Goal: Feedback & Contribution: Contribute content

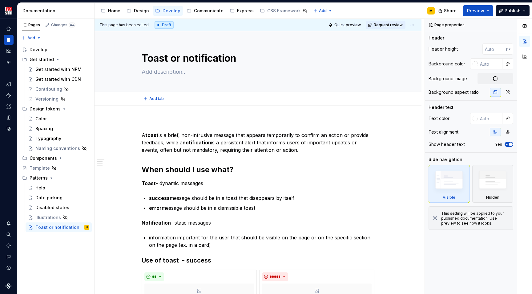
type textarea "*"
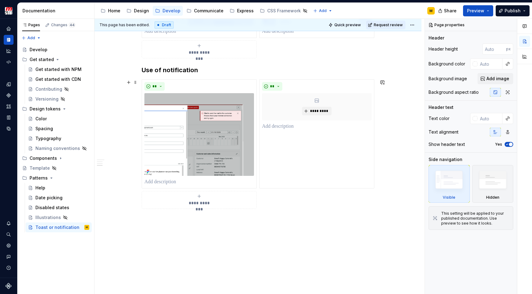
scroll to position [490, 0]
click at [151, 218] on p at bounding box center [258, 219] width 233 height 7
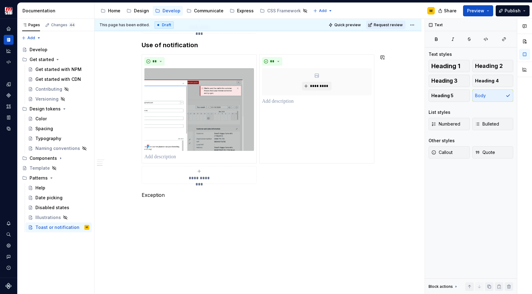
scroll to position [515, 0]
click at [278, 63] on button "**" at bounding box center [272, 62] width 20 height 9
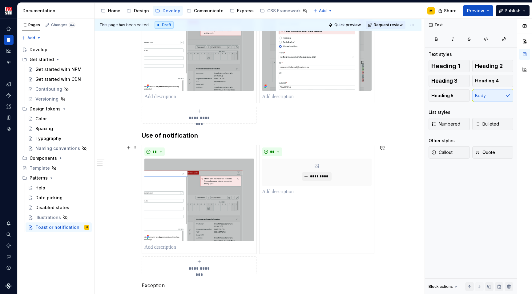
scroll to position [433, 0]
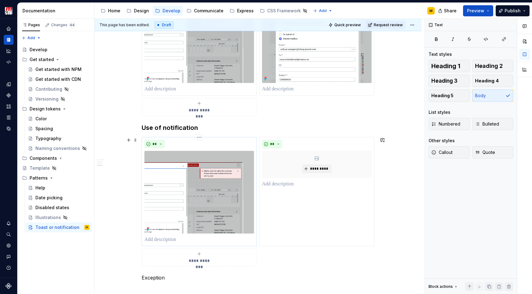
click at [209, 203] on img at bounding box center [199, 192] width 110 height 83
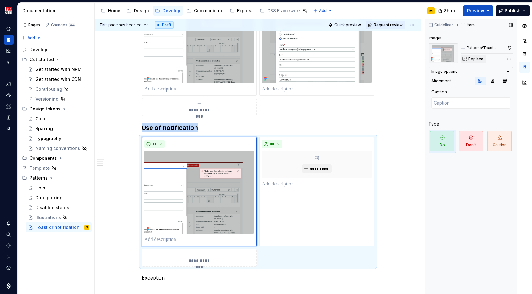
click at [473, 58] on span "Replace" at bounding box center [475, 58] width 15 height 5
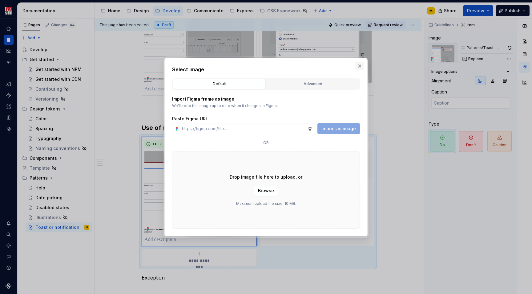
click at [356, 65] on button "button" at bounding box center [359, 66] width 9 height 9
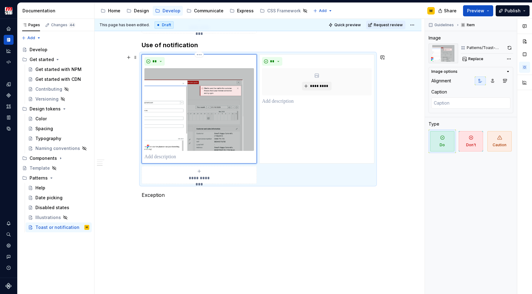
scroll to position [516, 0]
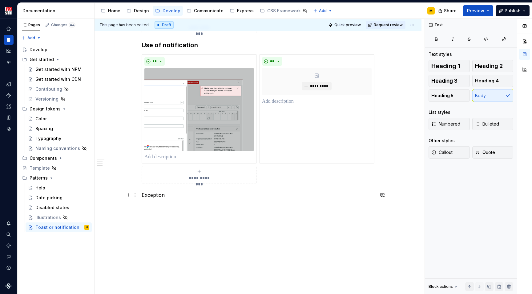
click at [151, 197] on p "Exception" at bounding box center [258, 194] width 233 height 7
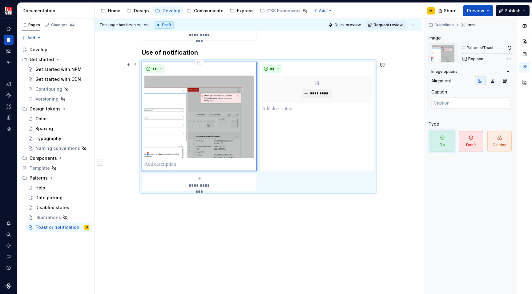
click at [211, 115] on img at bounding box center [199, 116] width 110 height 83
click at [475, 60] on span "Replace" at bounding box center [475, 58] width 15 height 5
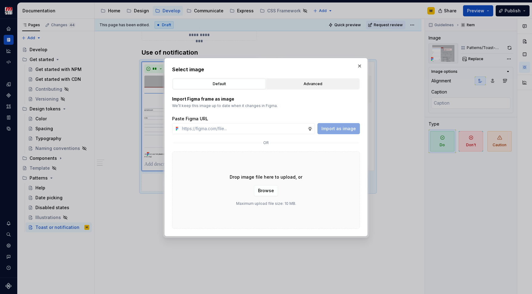
click at [324, 81] on div "Advanced" at bounding box center [313, 84] width 89 height 6
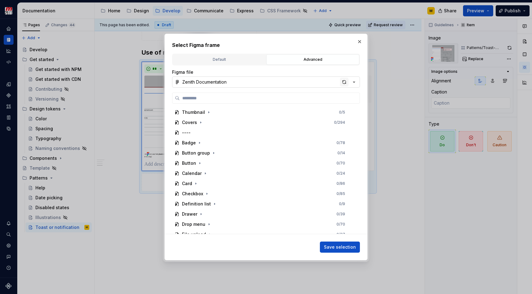
click at [344, 84] on div "button" at bounding box center [344, 82] width 9 height 9
type textarea "*"
type input "********"
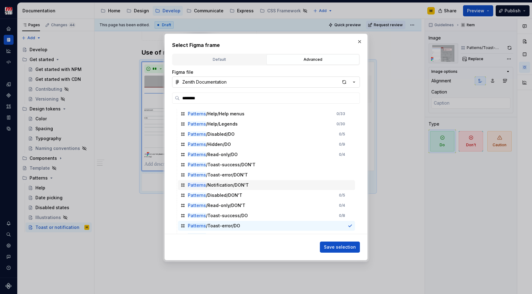
scroll to position [39, 0]
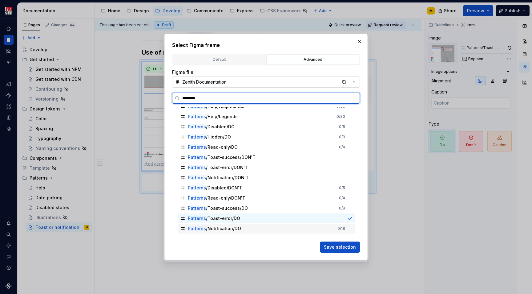
click at [244, 225] on div "Patterns /Notification/DO 0 / 18" at bounding box center [266, 228] width 177 height 10
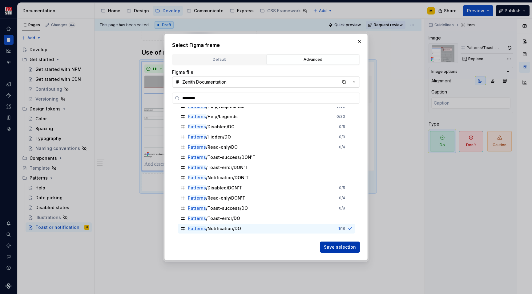
click at [337, 247] on span "Save selection" at bounding box center [340, 247] width 32 height 6
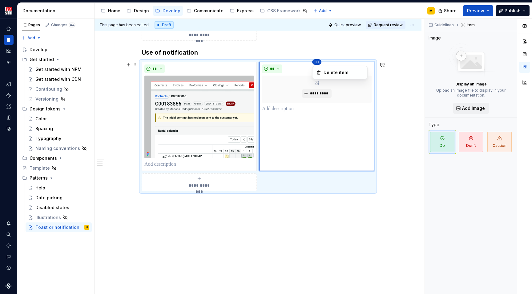
click at [317, 63] on html "Zenith Design System M Design system data Documentation Accessibility guide for…" at bounding box center [266, 147] width 532 height 294
click at [322, 73] on div "Delete item" at bounding box center [340, 72] width 52 height 10
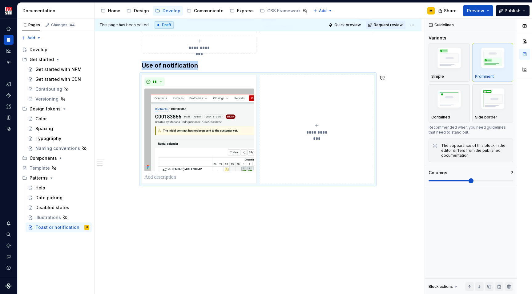
scroll to position [495, 0]
click at [216, 84] on div "**" at bounding box center [199, 81] width 110 height 9
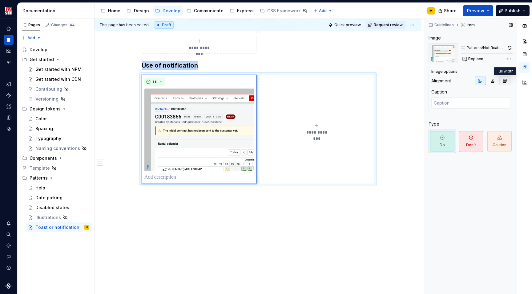
click at [504, 83] on icon "button" at bounding box center [505, 80] width 5 height 5
click at [258, 146] on div "**********" at bounding box center [258, 129] width 233 height 109
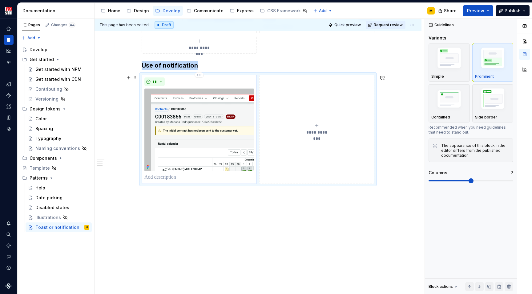
click at [255, 146] on div "**" at bounding box center [199, 129] width 115 height 109
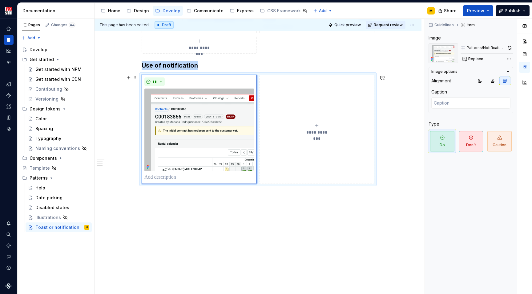
click at [318, 141] on button "**********" at bounding box center [316, 129] width 115 height 109
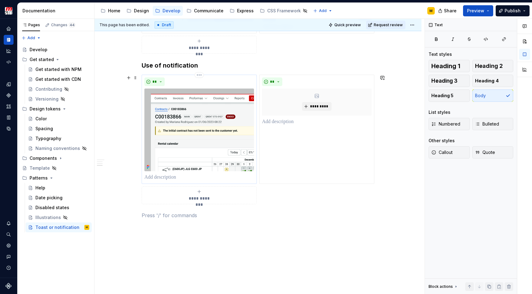
click at [218, 126] on img at bounding box center [199, 129] width 110 height 83
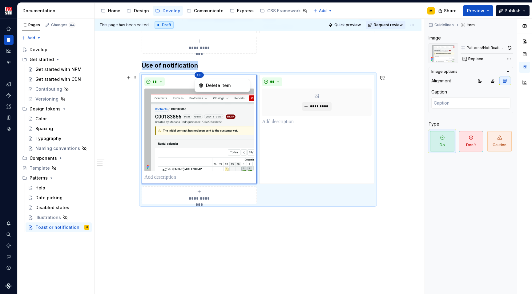
click at [198, 77] on html "Zenith Design System M Design system data Documentation Accessibility guide for…" at bounding box center [266, 147] width 532 height 294
click at [525, 55] on div at bounding box center [524, 55] width 15 height 73
click at [525, 55] on button "button" at bounding box center [524, 54] width 11 height 11
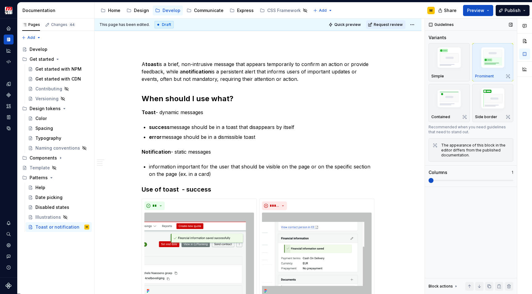
scroll to position [550, 0]
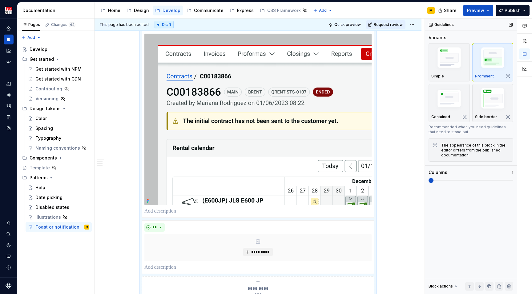
click at [430, 186] on div "Variants Simple Prominent Contained Side border Recommended when you need guide…" at bounding box center [471, 110] width 85 height 152
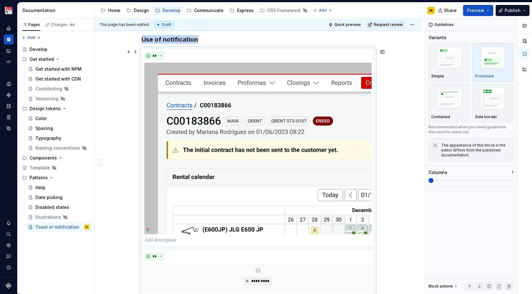
scroll to position [568, 0]
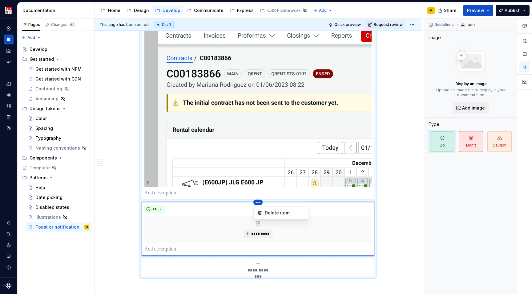
click at [260, 203] on html "Zenith Design System M Design system data Documentation Accessibility guide for…" at bounding box center [266, 147] width 532 height 294
click at [263, 210] on div "Delete item" at bounding box center [281, 213] width 52 height 10
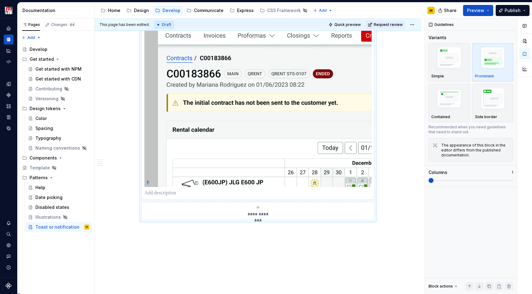
scroll to position [551, 0]
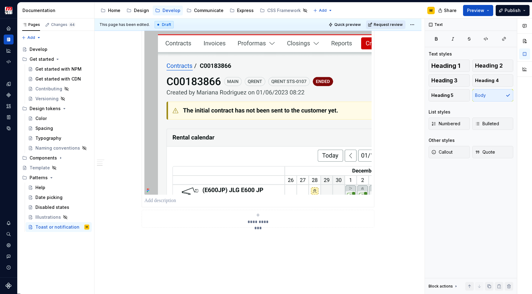
scroll to position [482, 0]
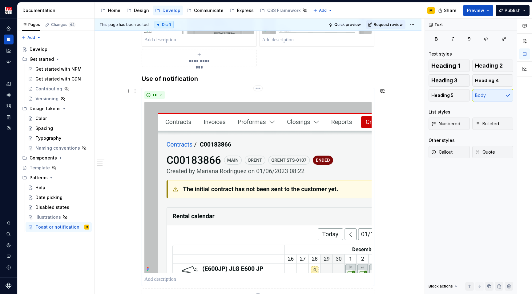
click at [313, 138] on img at bounding box center [257, 187] width 227 height 171
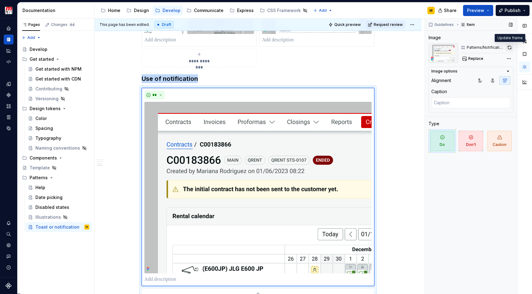
click at [510, 47] on button "button" at bounding box center [509, 47] width 7 height 9
click at [79, 228] on button "Page tree" at bounding box center [76, 226] width 9 height 9
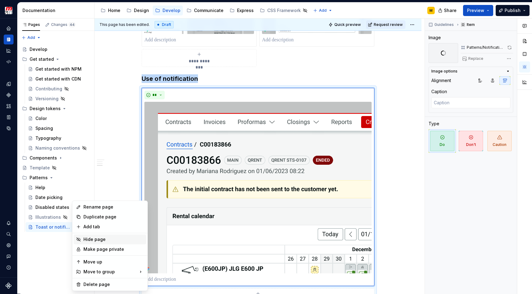
click at [84, 239] on div "Hide page" at bounding box center [113, 239] width 60 height 6
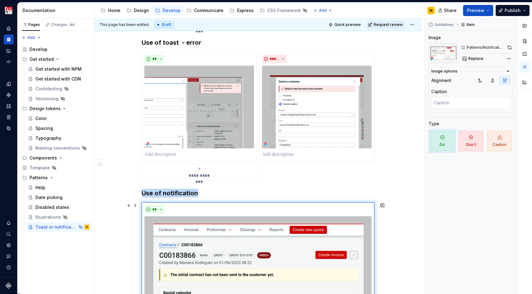
scroll to position [474, 0]
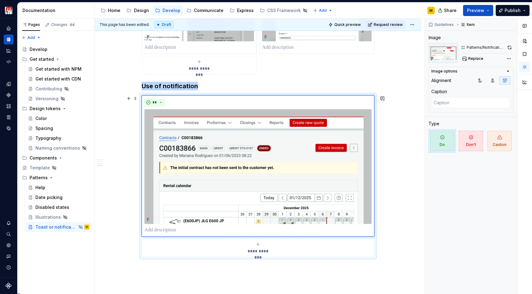
click at [393, 155] on div "**********" at bounding box center [260, 155] width 330 height 275
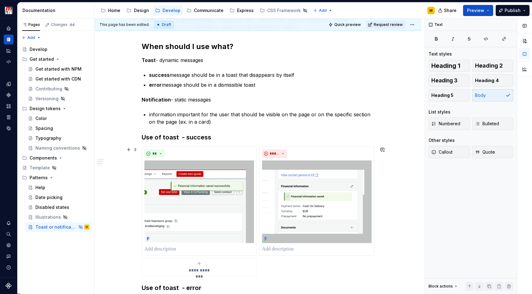
scroll to position [51, 0]
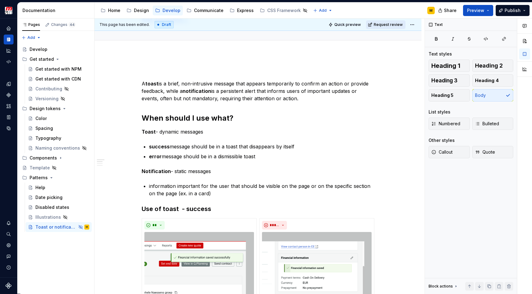
click at [383, 25] on span "Request review" at bounding box center [388, 24] width 29 height 5
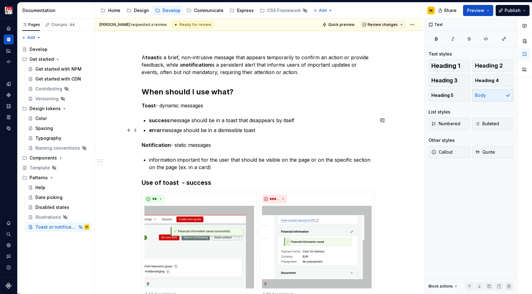
scroll to position [6, 0]
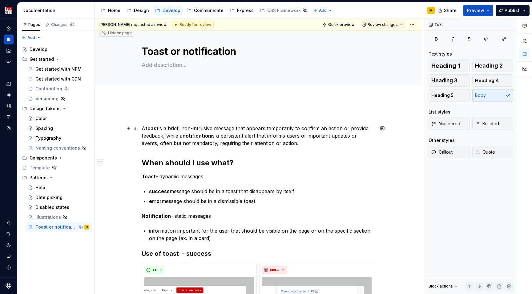
click at [319, 139] on p "A toast is a brief, non-intrusive message that appears temporarily to confirm a…" at bounding box center [258, 135] width 233 height 22
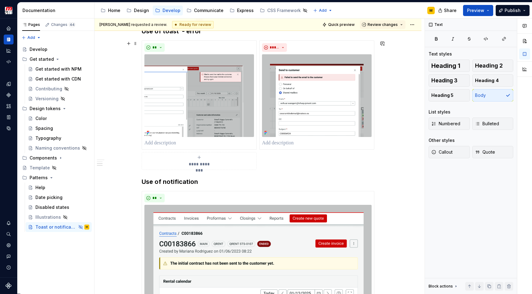
scroll to position [473, 0]
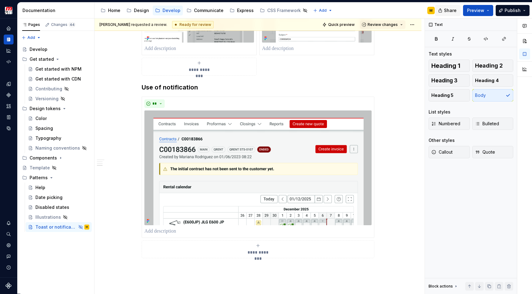
click at [448, 11] on span "Share" at bounding box center [450, 10] width 13 height 6
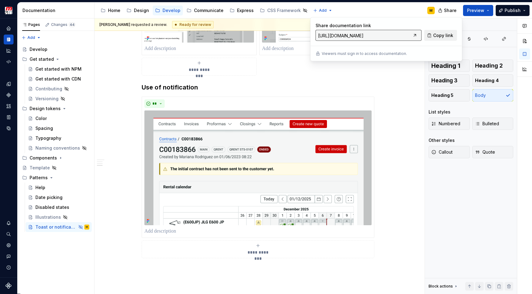
click at [437, 34] on span "Copy link" at bounding box center [443, 35] width 20 height 6
type textarea "*"
